Goal: Task Accomplishment & Management: Use online tool/utility

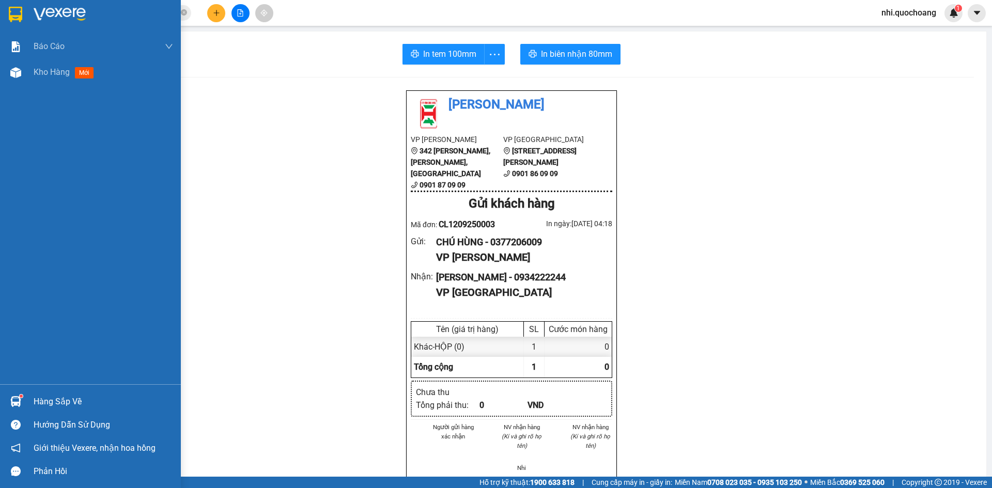
click at [16, 12] on img at bounding box center [15, 15] width 13 height 16
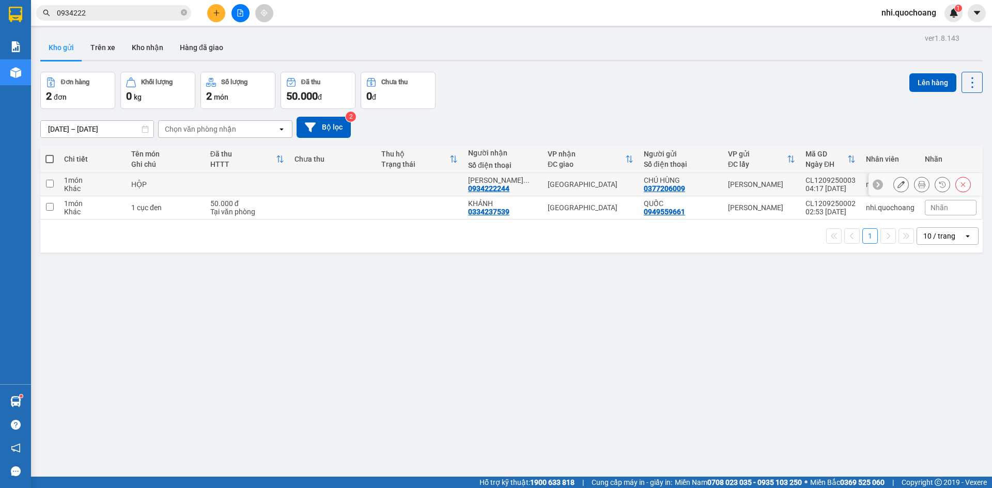
click at [50, 185] on input "checkbox" at bounding box center [50, 184] width 8 height 8
checkbox input "true"
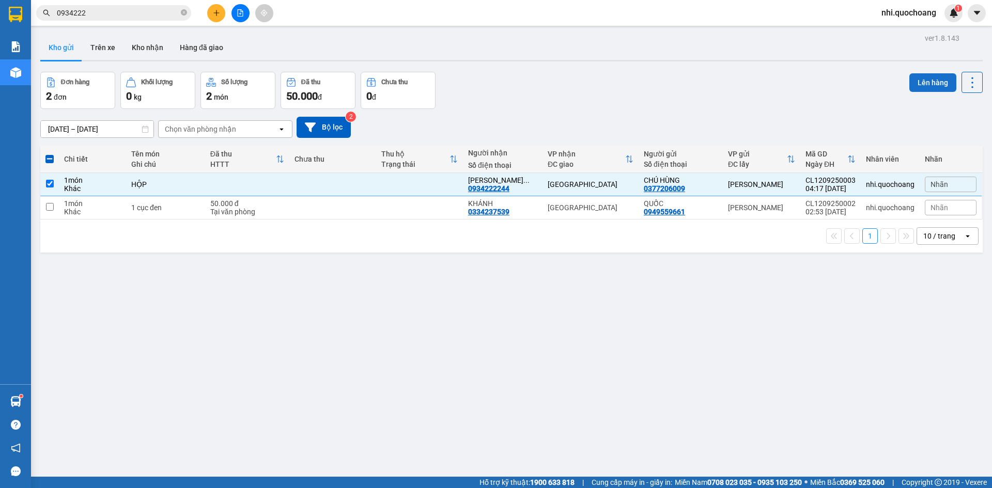
click at [926, 84] on button "Lên hàng" at bounding box center [933, 82] width 47 height 19
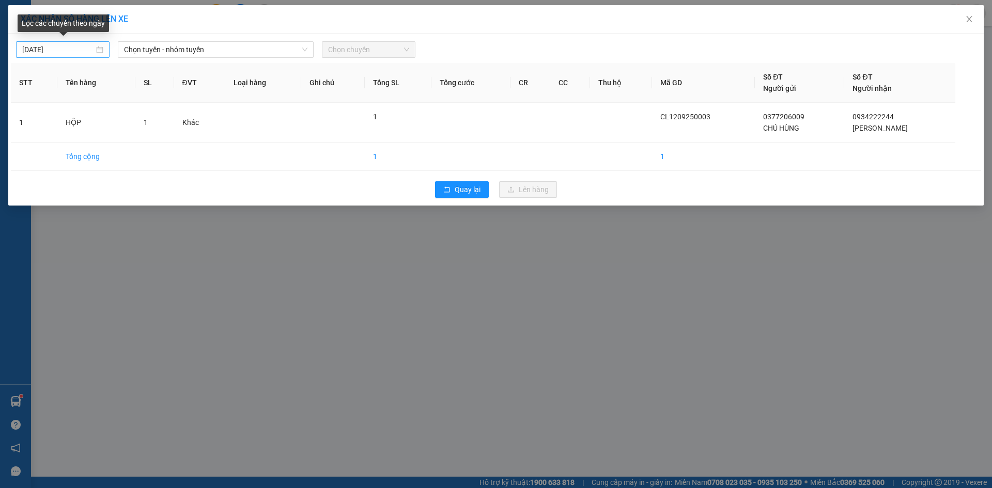
click at [103, 50] on div "[DATE]" at bounding box center [62, 49] width 81 height 11
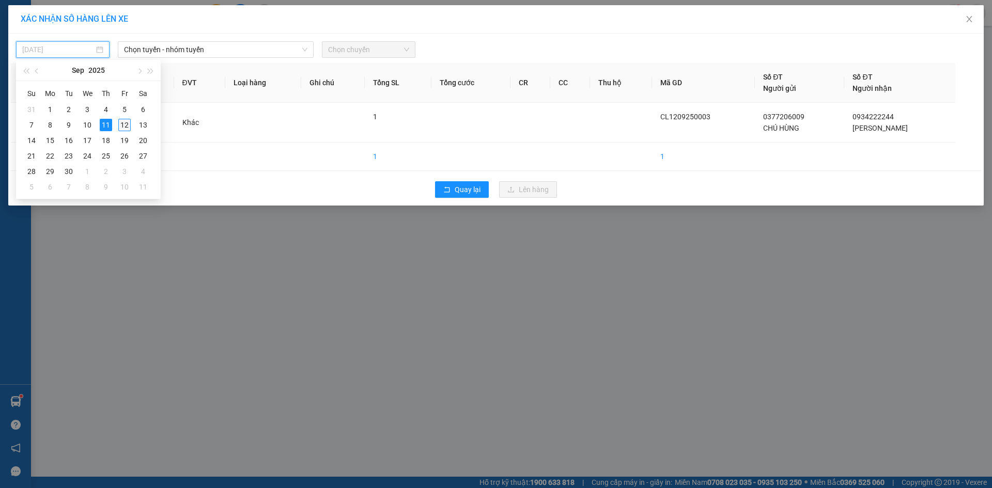
click at [132, 126] on td "12" at bounding box center [124, 125] width 19 height 16
click at [103, 48] on div "[DATE]" at bounding box center [62, 49] width 81 height 11
type input "[DATE]"
click at [123, 126] on div "12" at bounding box center [124, 125] width 12 height 12
click at [304, 51] on icon "down" at bounding box center [305, 50] width 6 height 6
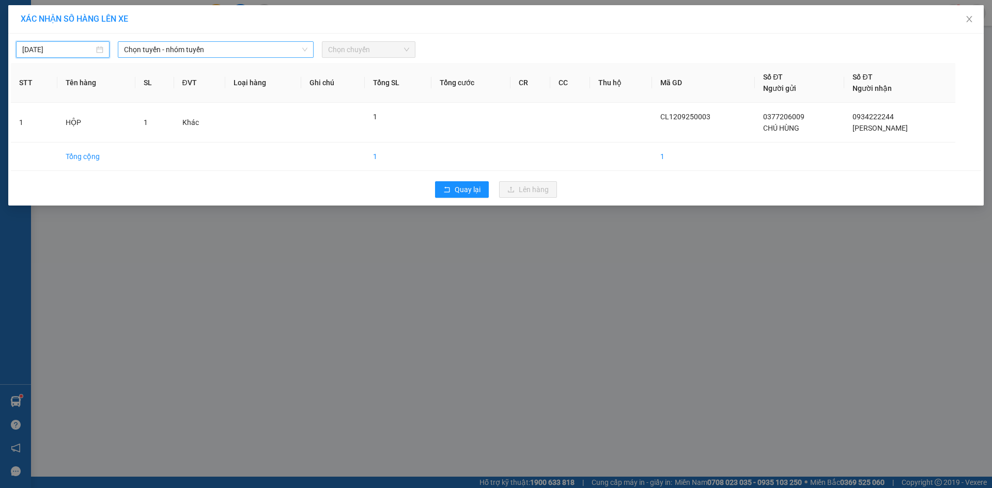
click at [303, 51] on icon "down" at bounding box center [305, 50] width 6 height 6
click at [304, 51] on icon "down" at bounding box center [304, 50] width 5 height 4
click at [270, 49] on span "Chọn tuyến - nhóm tuyến" at bounding box center [215, 50] width 183 height 16
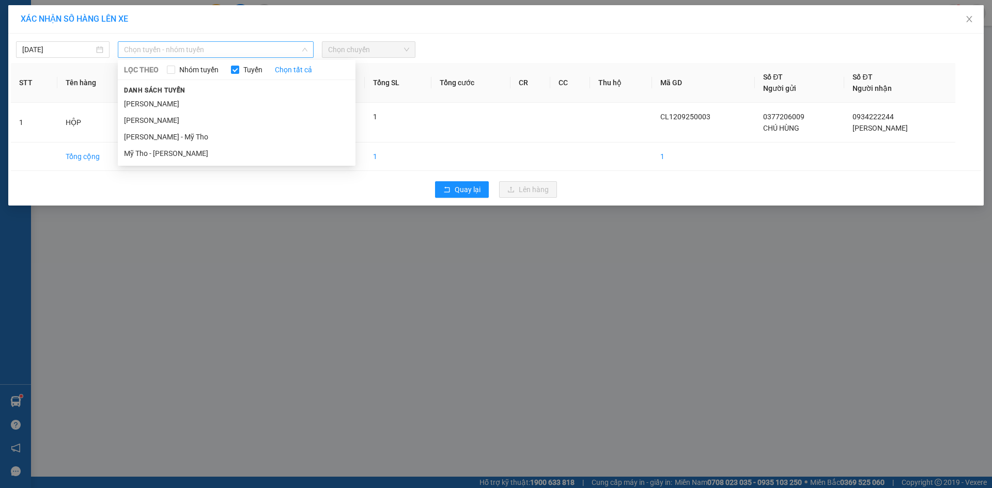
click at [270, 49] on span "Chọn tuyến - nhóm tuyến" at bounding box center [215, 50] width 183 height 16
drag, startPoint x: 155, startPoint y: 105, endPoint x: 309, endPoint y: 76, distance: 156.3
click at [157, 105] on li "[PERSON_NAME]" at bounding box center [237, 104] width 238 height 17
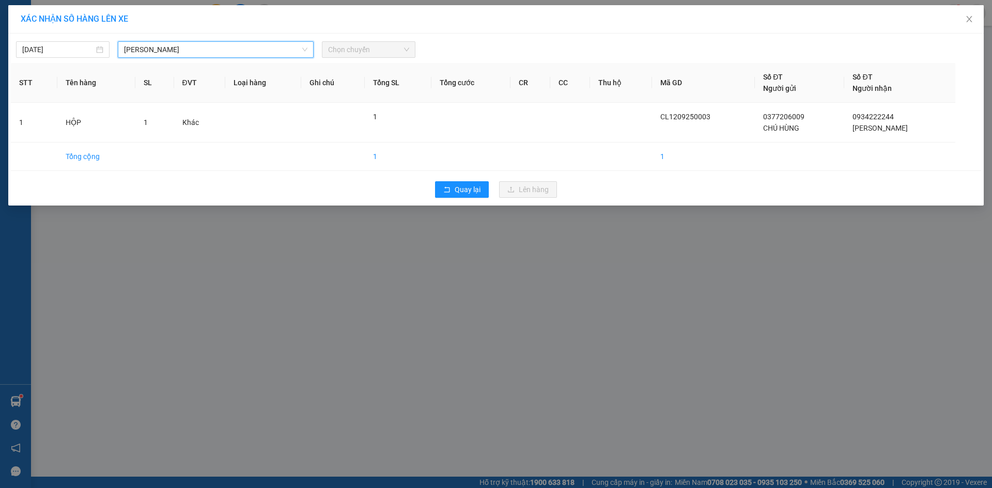
click at [399, 54] on span "Chọn chuyến" at bounding box center [368, 50] width 81 height 16
click at [404, 49] on span "Chọn chuyến" at bounding box center [368, 50] width 81 height 16
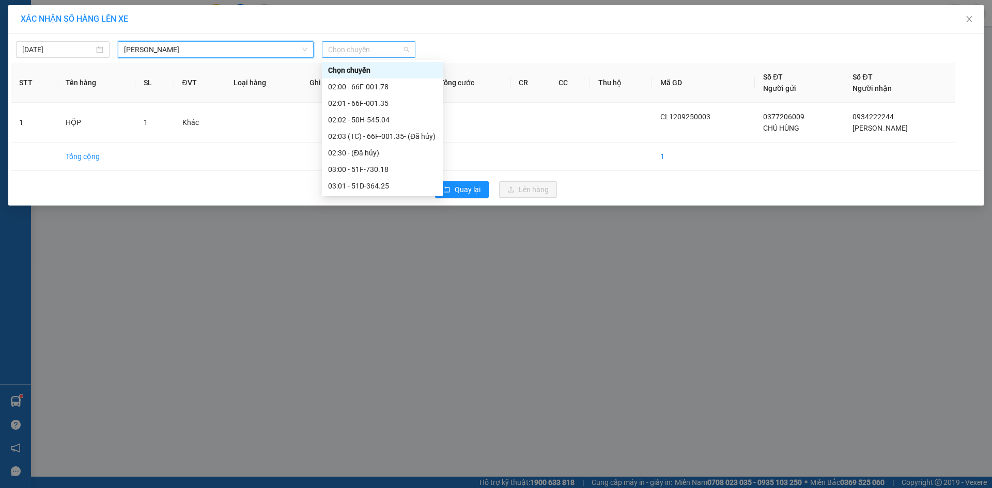
click at [408, 51] on span "Chọn chuyến" at bounding box center [368, 50] width 81 height 16
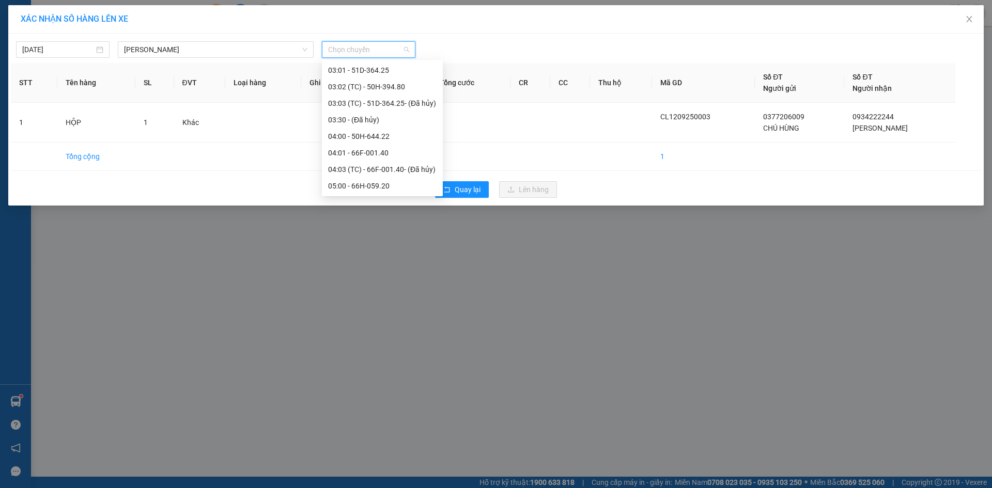
scroll to position [155, 0]
click at [373, 147] on div "05:00 - 66H-059.20" at bounding box center [382, 146] width 109 height 11
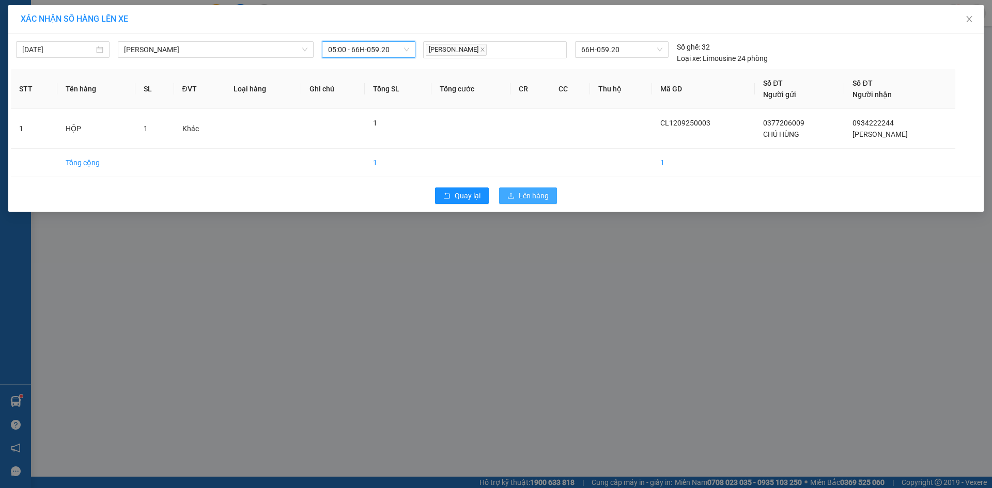
click at [529, 198] on span "Lên hàng" at bounding box center [534, 195] width 30 height 11
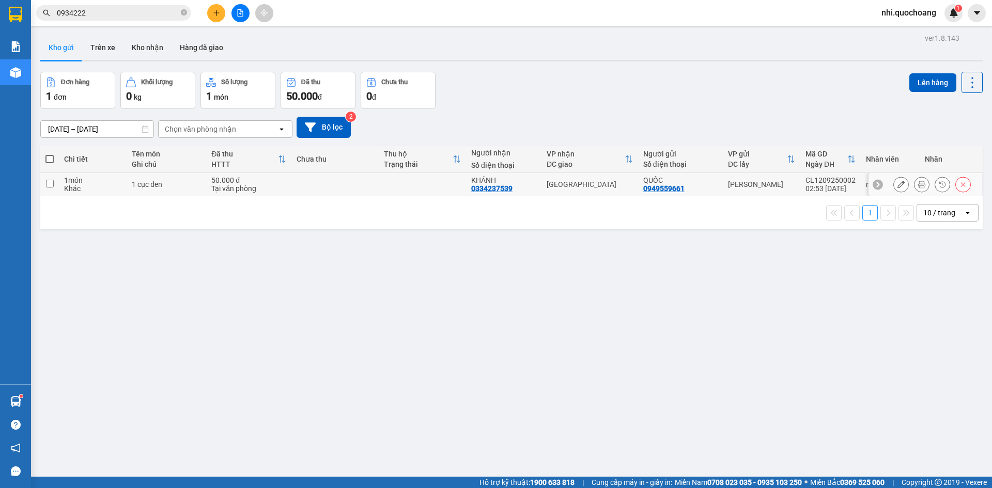
click at [50, 183] on input "checkbox" at bounding box center [50, 184] width 8 height 8
checkbox input "true"
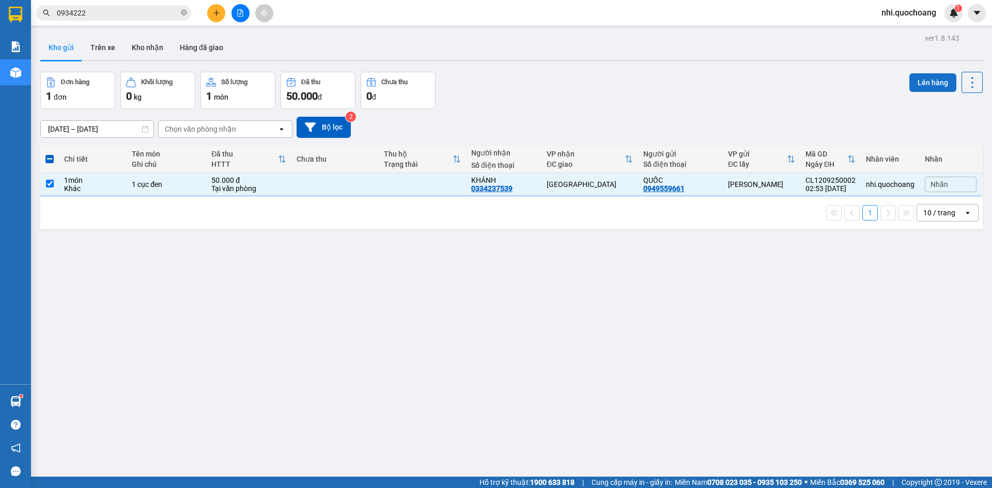
click at [915, 85] on button "Lên hàng" at bounding box center [933, 82] width 47 height 19
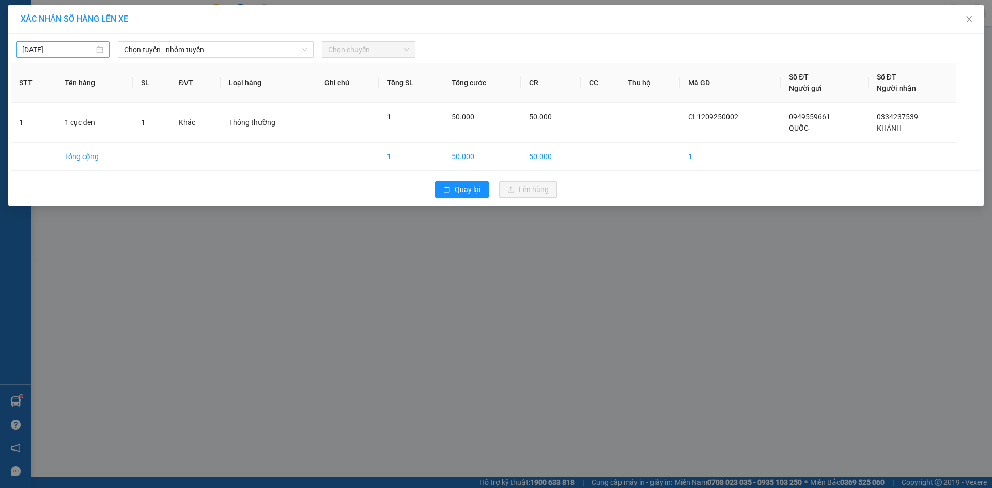
click at [102, 45] on div "[DATE]" at bounding box center [62, 49] width 81 height 11
click at [125, 120] on div "12" at bounding box center [124, 125] width 12 height 12
type input "[DATE]"
click at [303, 49] on icon "down" at bounding box center [304, 50] width 5 height 4
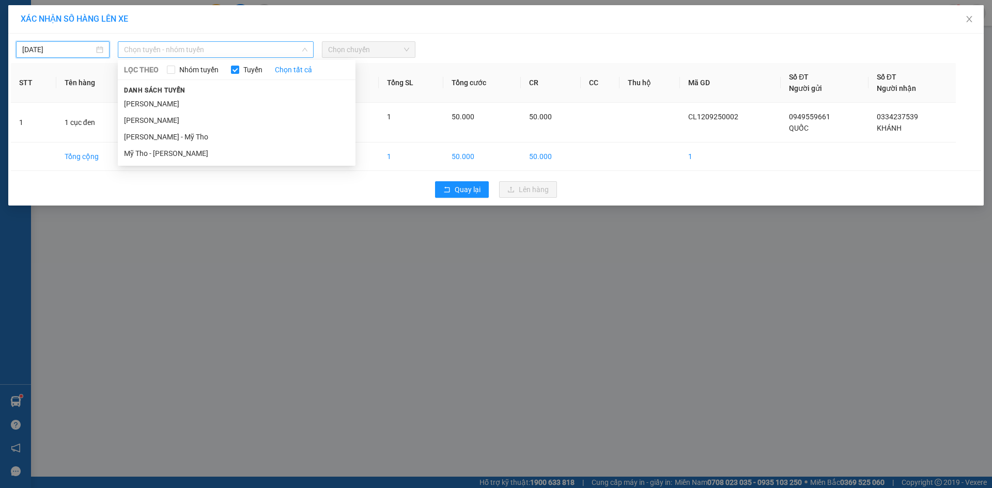
click at [175, 53] on span "Chọn tuyến - nhóm tuyến" at bounding box center [215, 50] width 183 height 16
click at [149, 109] on li "[PERSON_NAME]" at bounding box center [237, 104] width 238 height 17
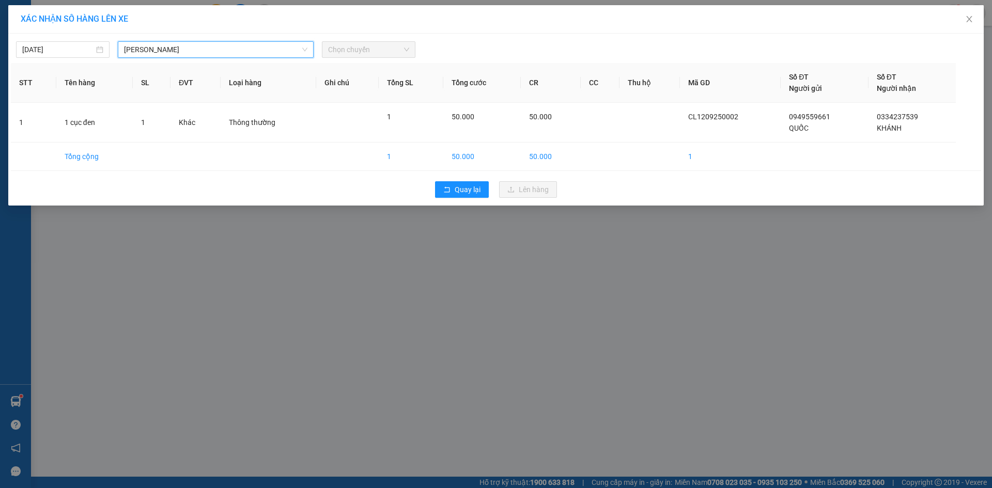
click at [373, 48] on span "Chọn chuyến" at bounding box center [368, 50] width 81 height 16
click at [377, 49] on span "Chọn chuyến" at bounding box center [368, 50] width 81 height 16
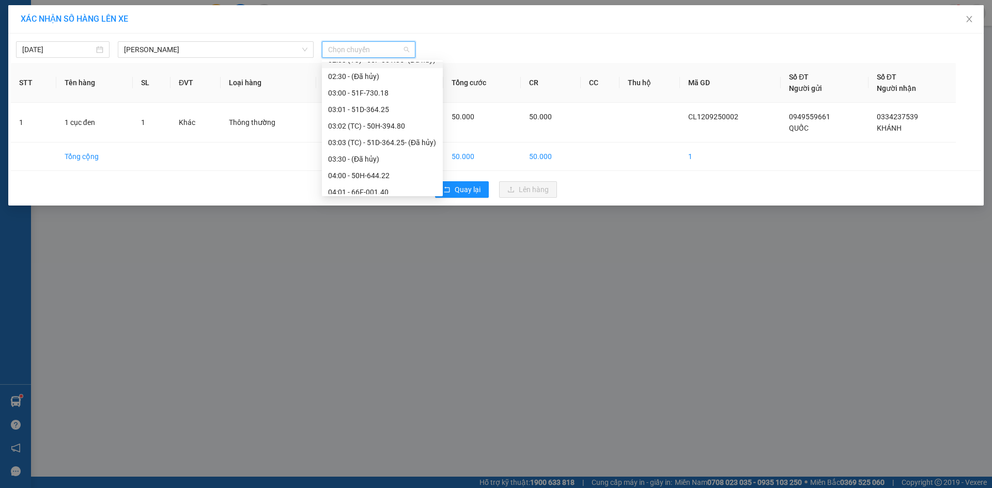
scroll to position [103, 0]
click at [380, 147] on div "04:00 - 50H-644.22" at bounding box center [382, 148] width 109 height 11
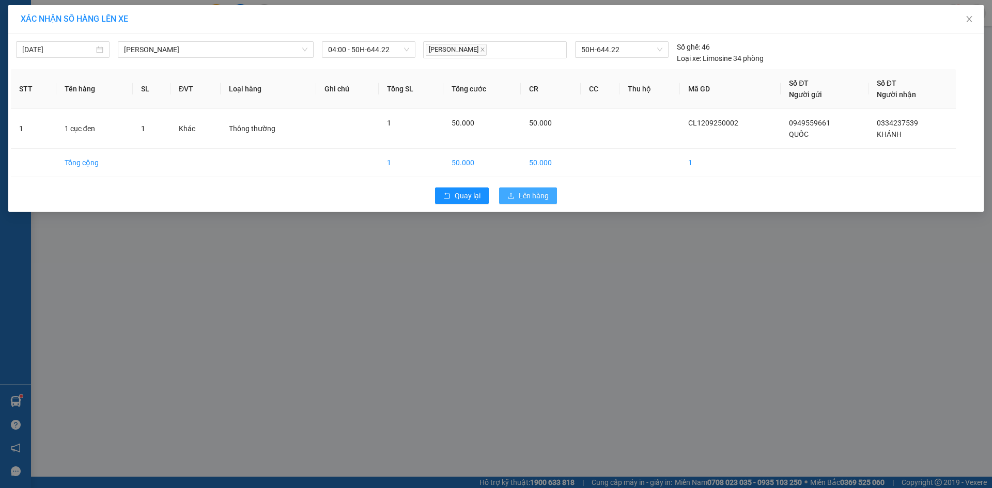
click at [547, 199] on span "Lên hàng" at bounding box center [534, 195] width 30 height 11
